Goal: Information Seeking & Learning: Understand process/instructions

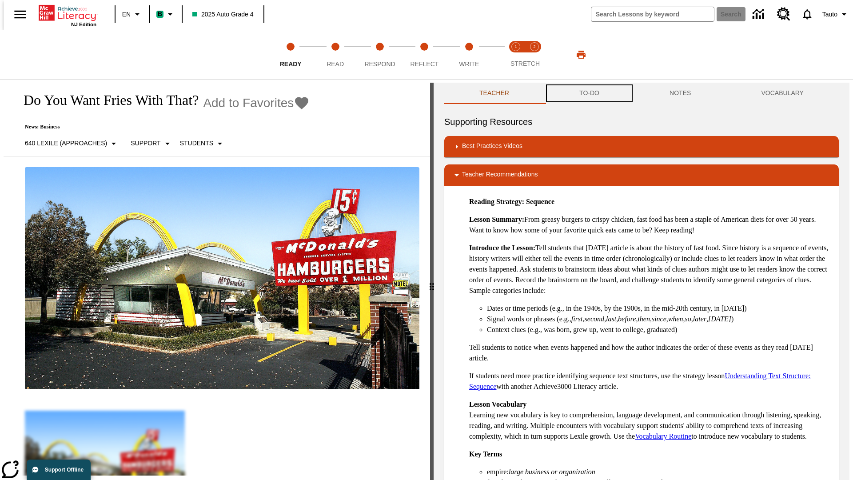
click at [588, 93] on button "TO-DO" at bounding box center [589, 93] width 90 height 21
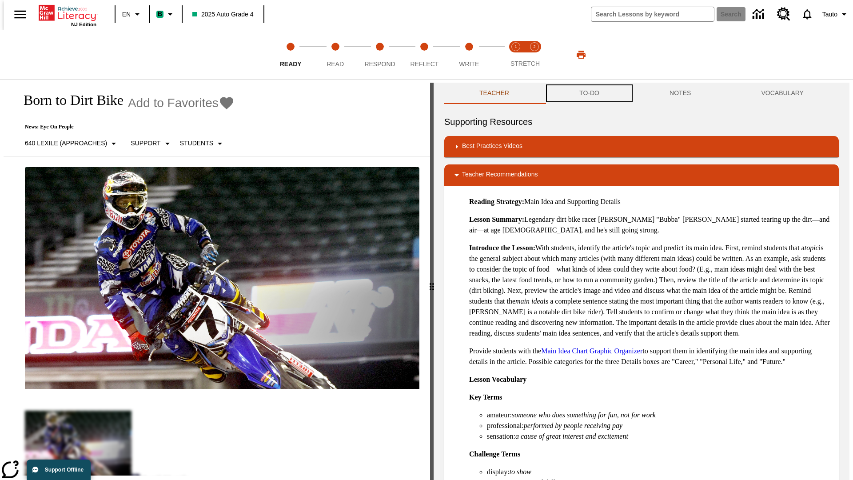
click at [588, 93] on button "TO-DO" at bounding box center [589, 93] width 90 height 21
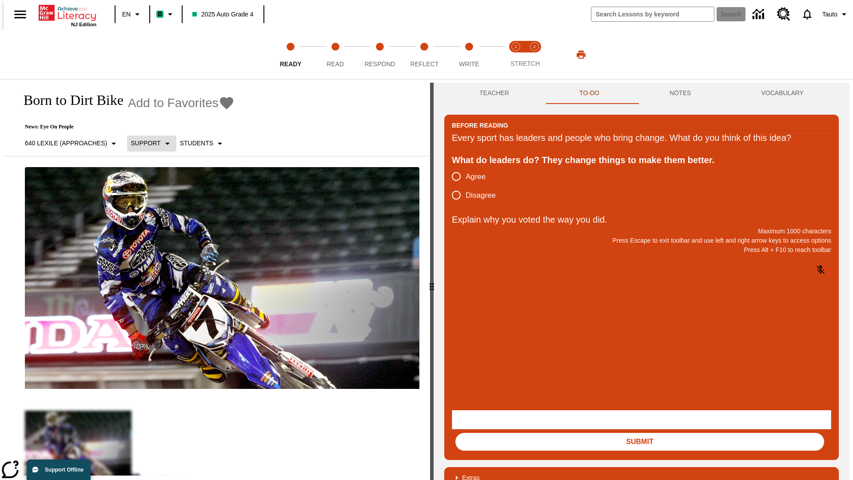
click at [147, 143] on p "Support" at bounding box center [146, 143] width 30 height 9
click at [157, 195] on p "Support" at bounding box center [157, 194] width 52 height 9
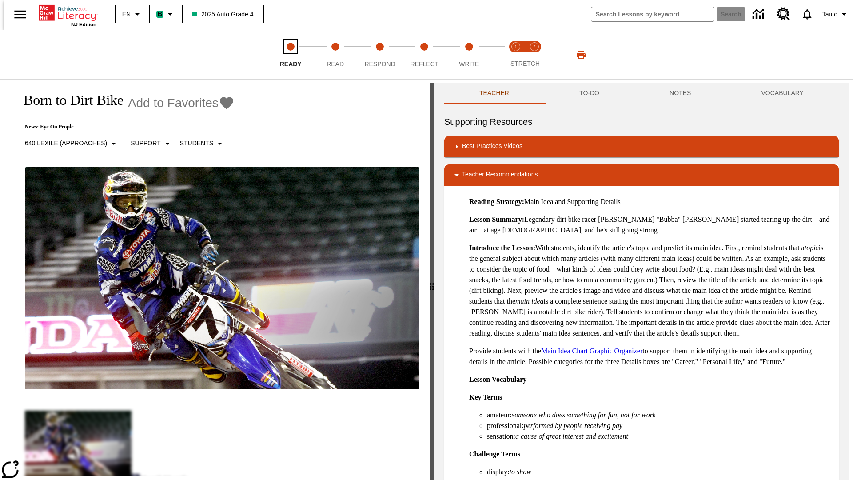
click at [290, 55] on span "Ready" at bounding box center [291, 60] width 22 height 16
click at [588, 93] on button "TO-DO" at bounding box center [589, 93] width 90 height 21
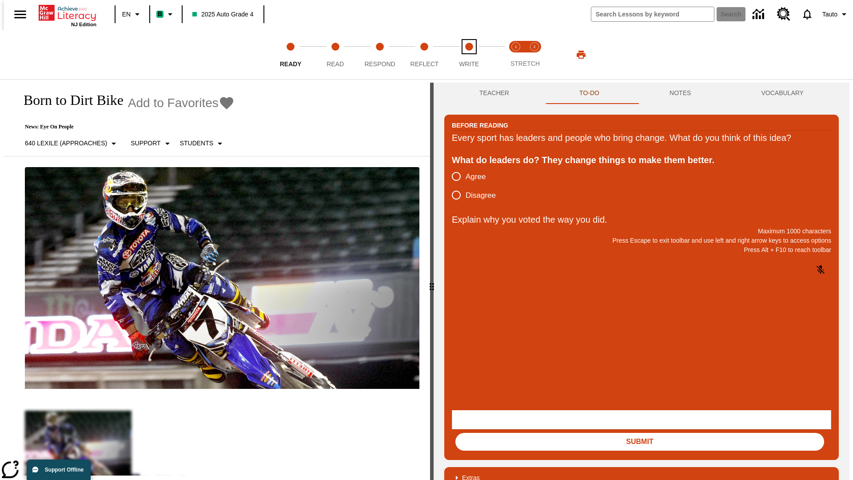
click at [468, 55] on span "Write" at bounding box center [469, 60] width 20 height 16
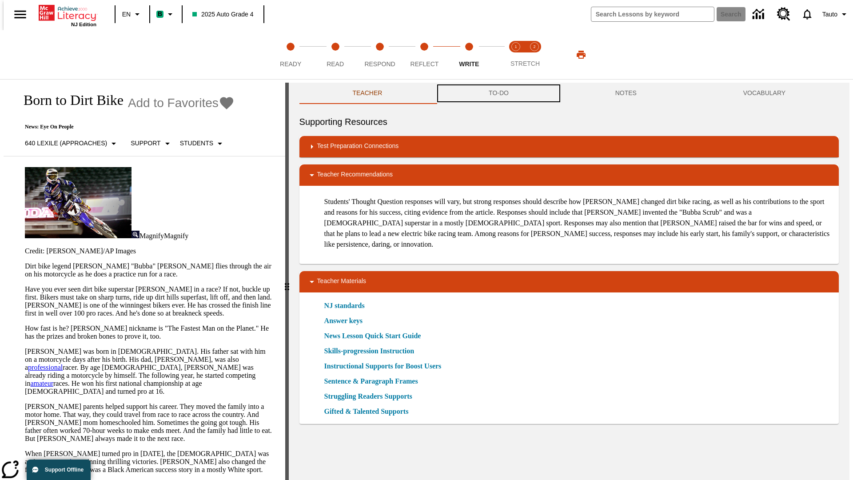
scroll to position [0, 0]
